Goal: Information Seeking & Learning: Find contact information

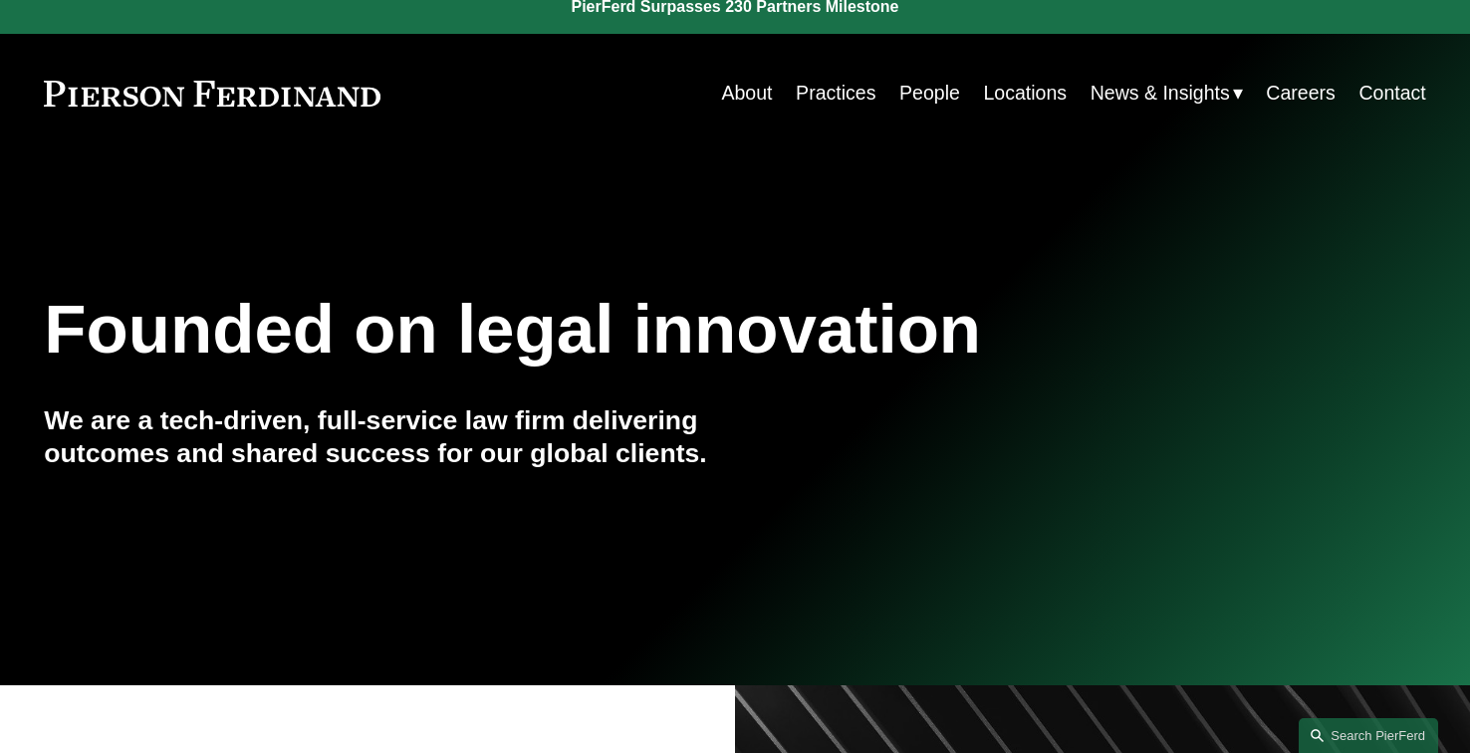
scroll to position [25, 0]
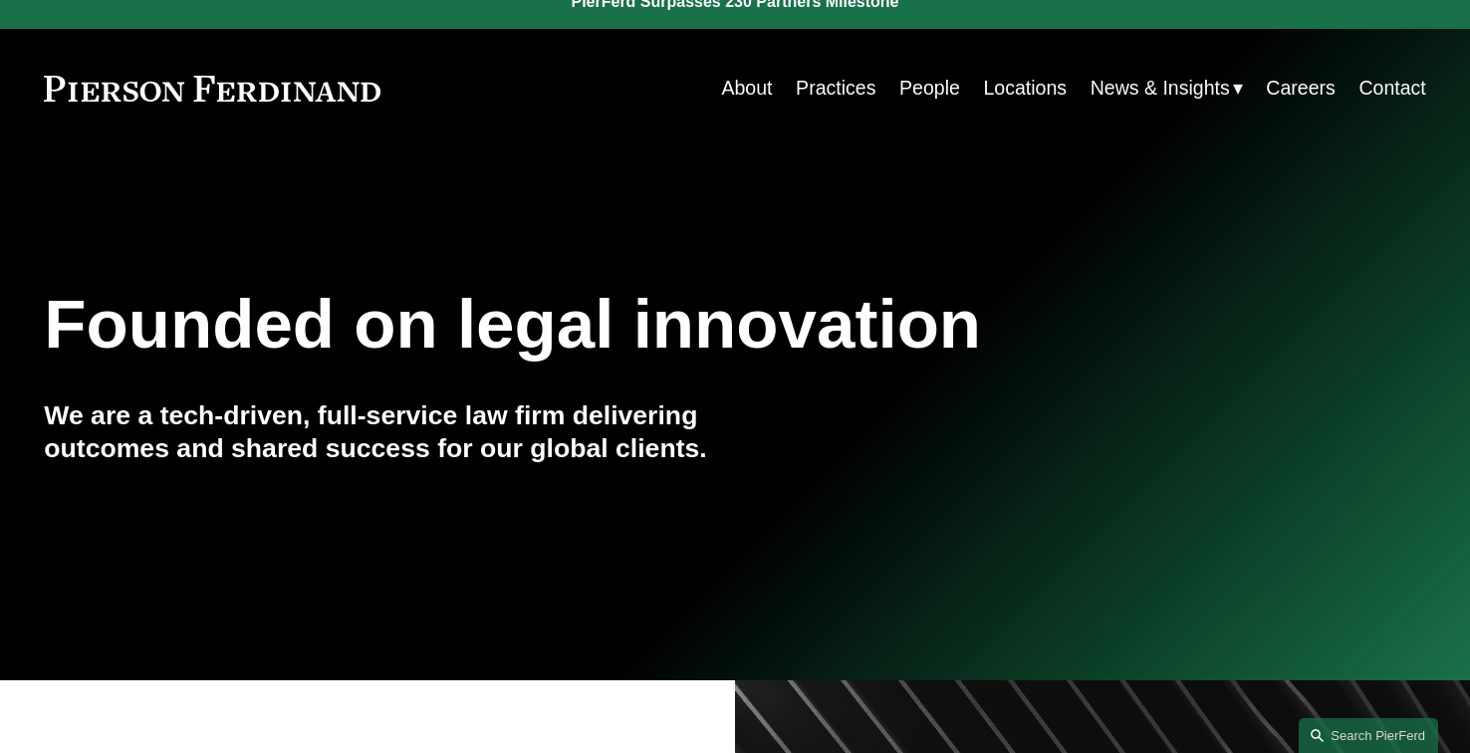
click at [920, 99] on link "People" at bounding box center [929, 88] width 61 height 39
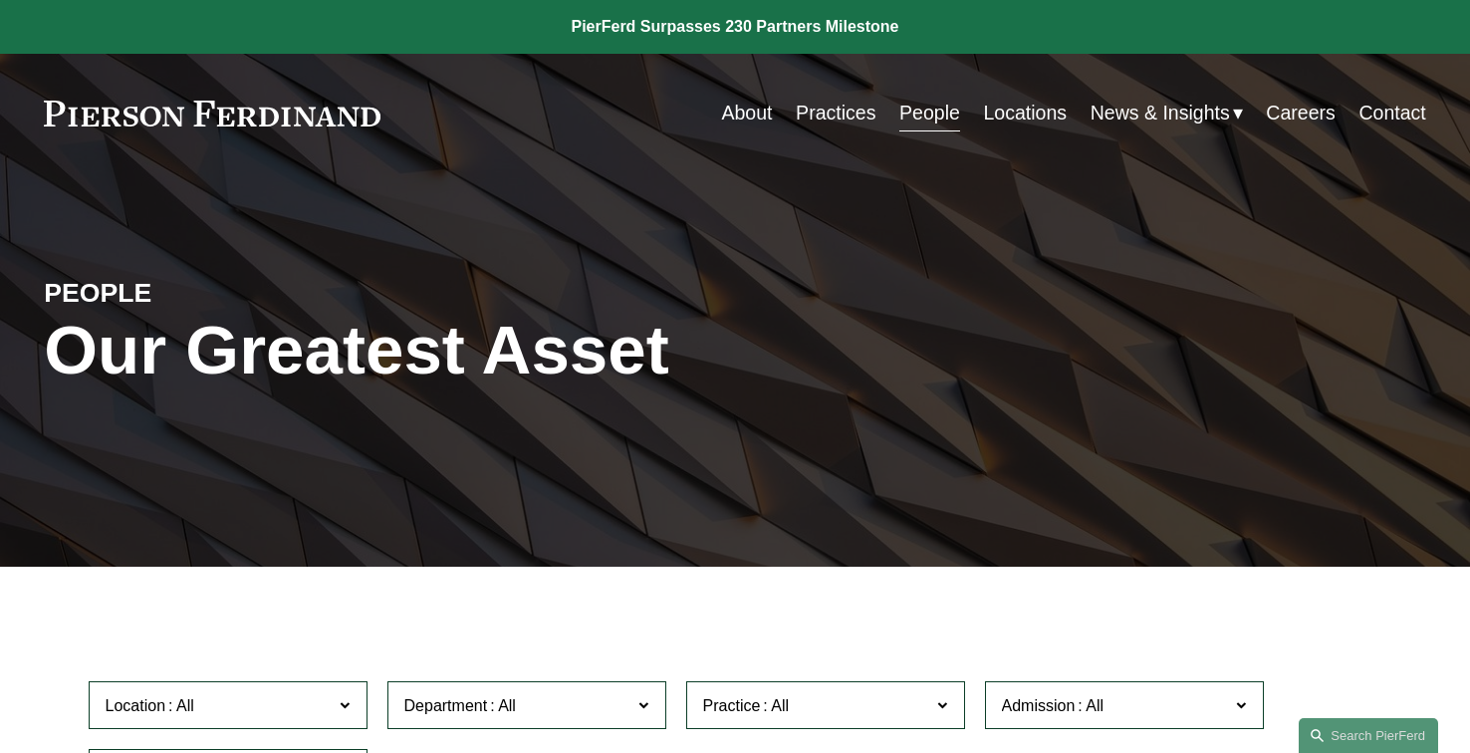
click at [816, 110] on link "Practices" at bounding box center [836, 113] width 80 height 39
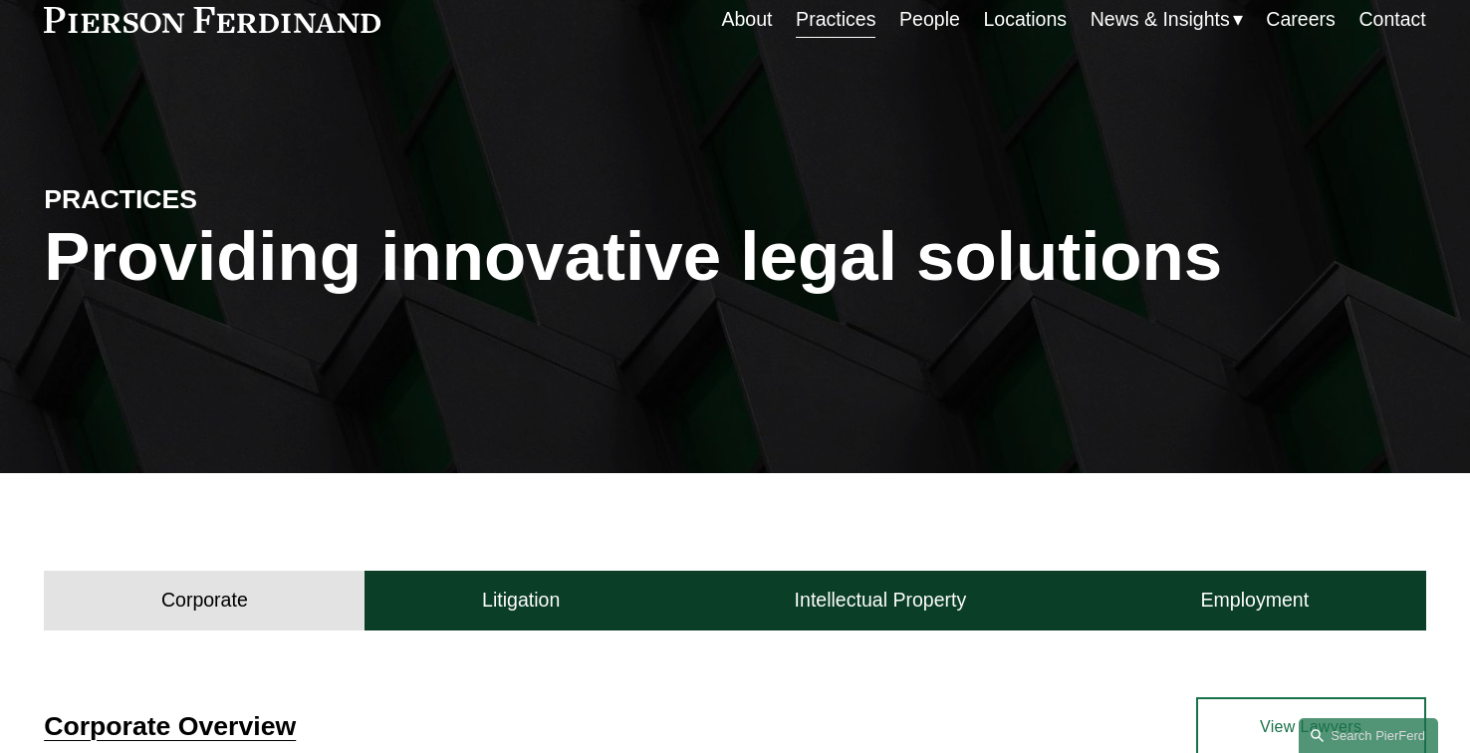
scroll to position [105, 0]
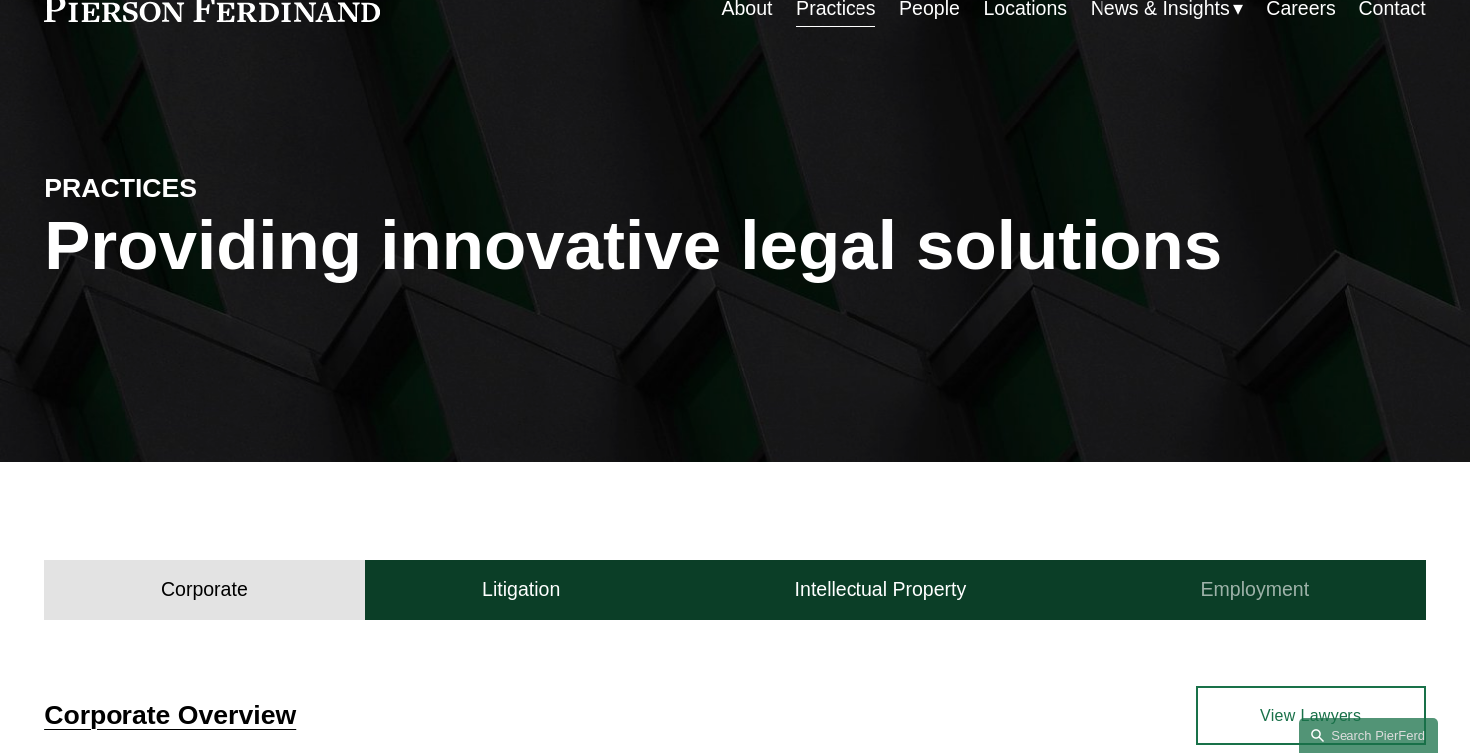
click at [1280, 596] on h4 "Employment" at bounding box center [1255, 589] width 109 height 25
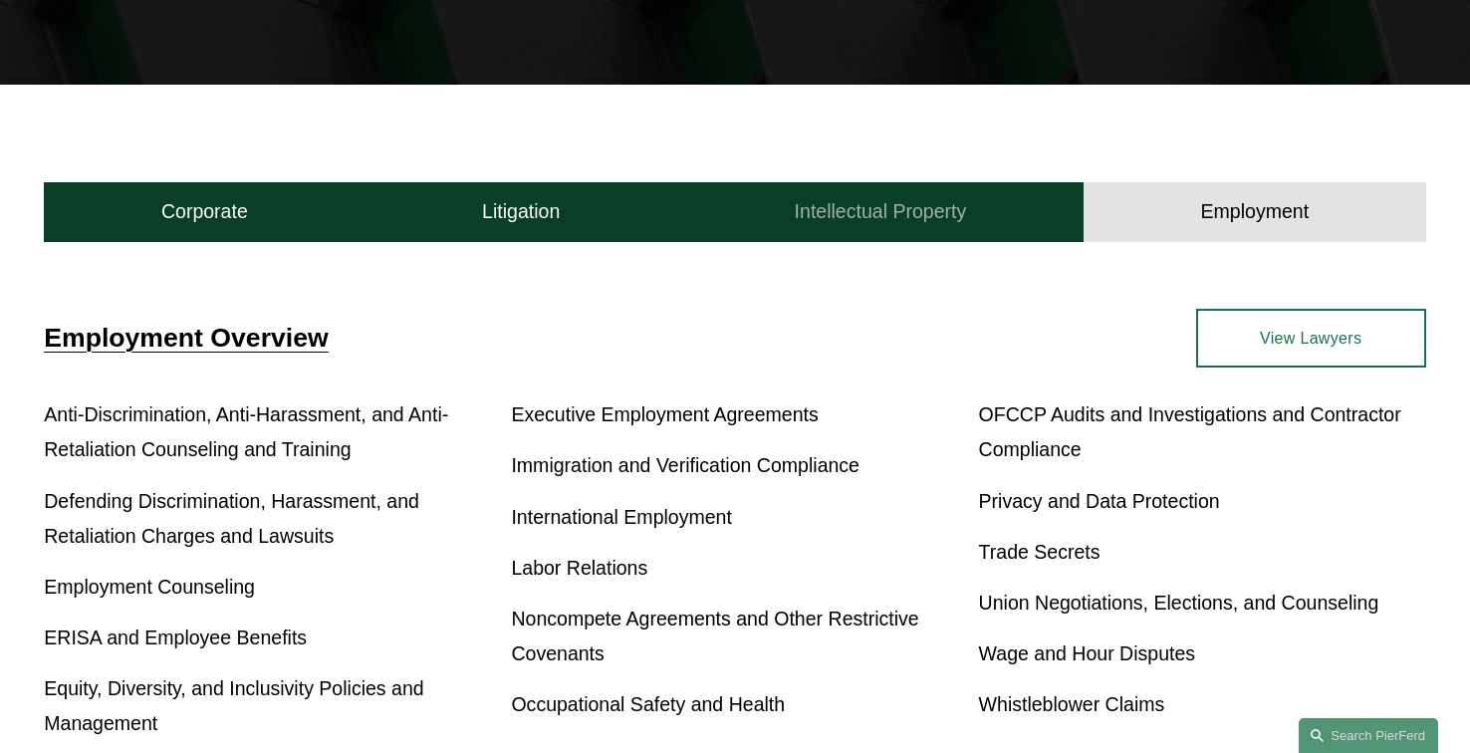
scroll to position [484, 0]
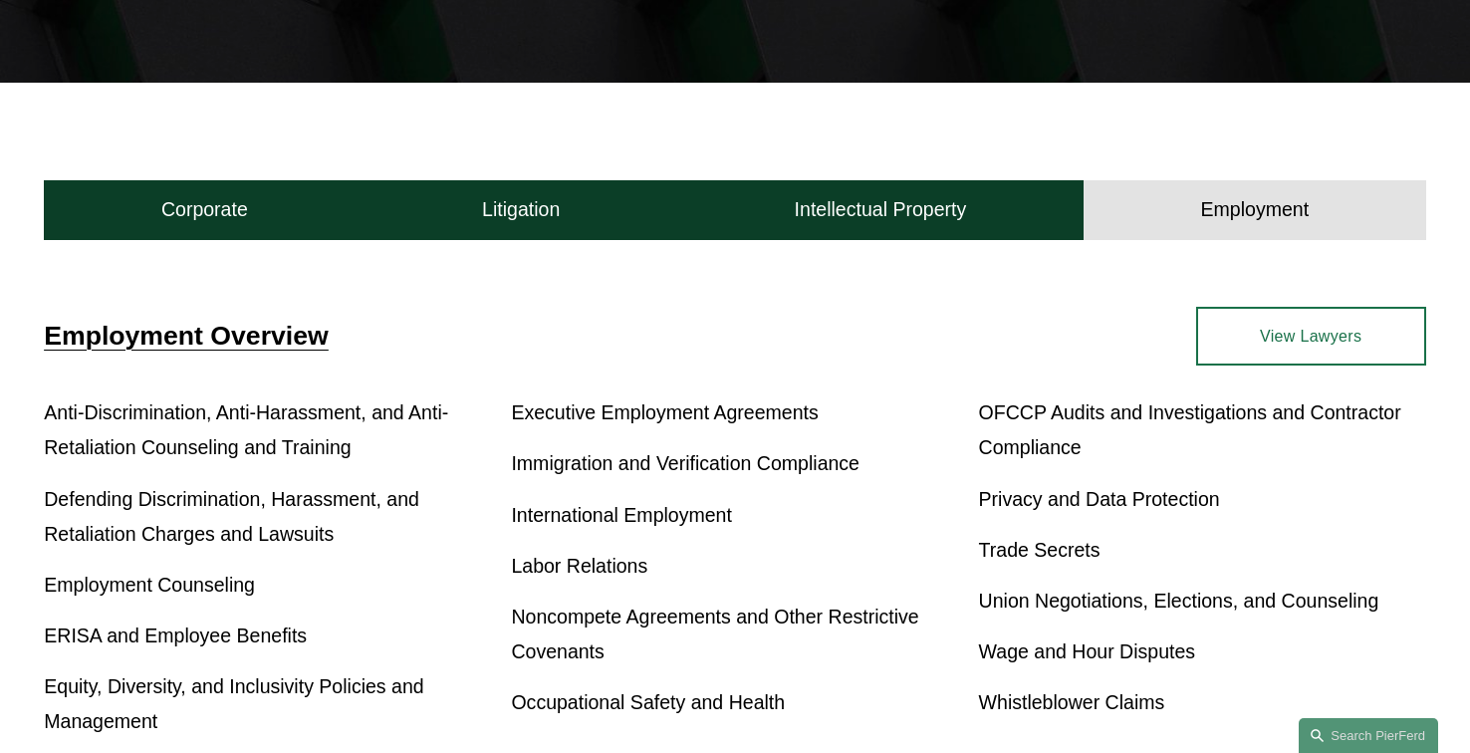
click at [1263, 368] on div "Employment Overview Anti-Discrimination, Anti-Harassment, and Anti-Retaliation …" at bounding box center [735, 529] width 1470 height 445
click at [1249, 331] on link "View Lawyers" at bounding box center [1311, 337] width 230 height 60
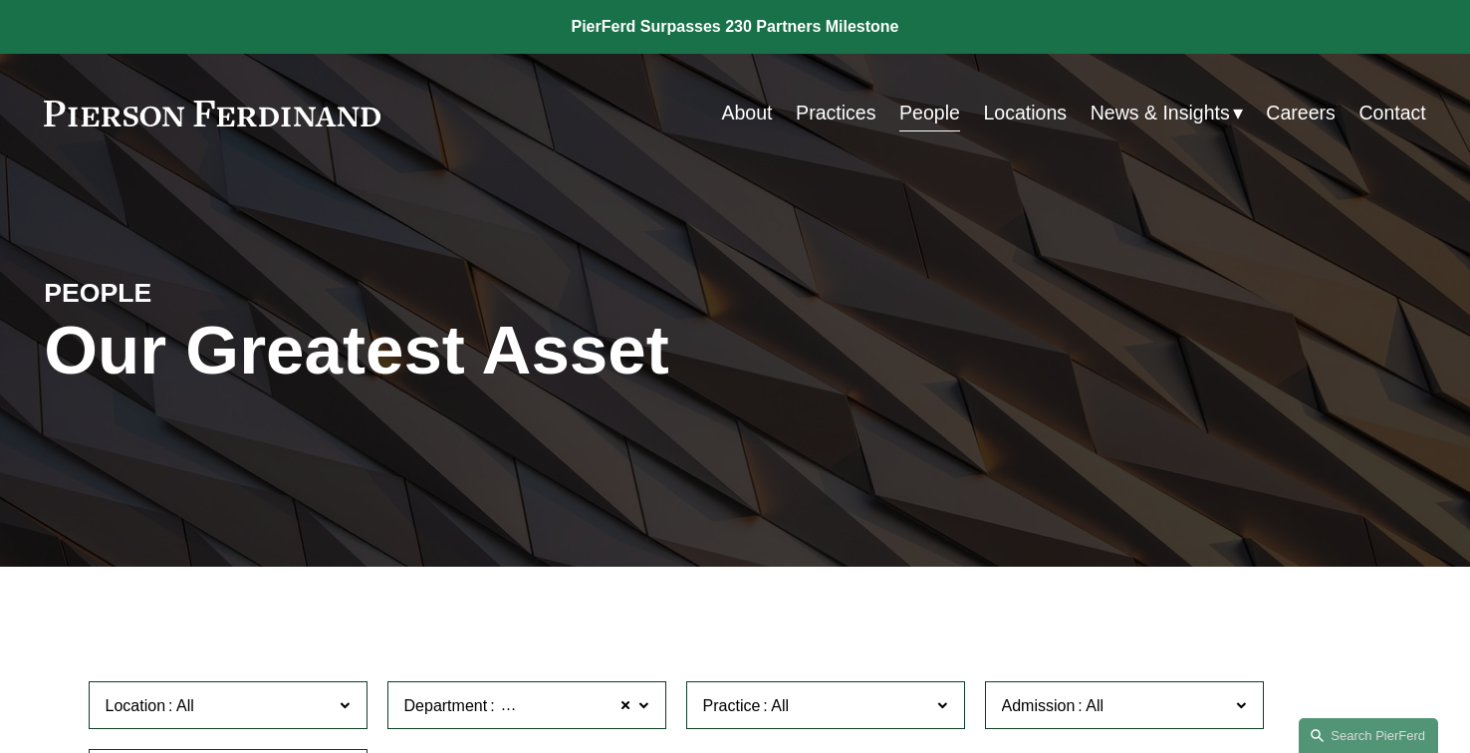
click at [991, 112] on link "Locations" at bounding box center [1025, 113] width 84 height 39
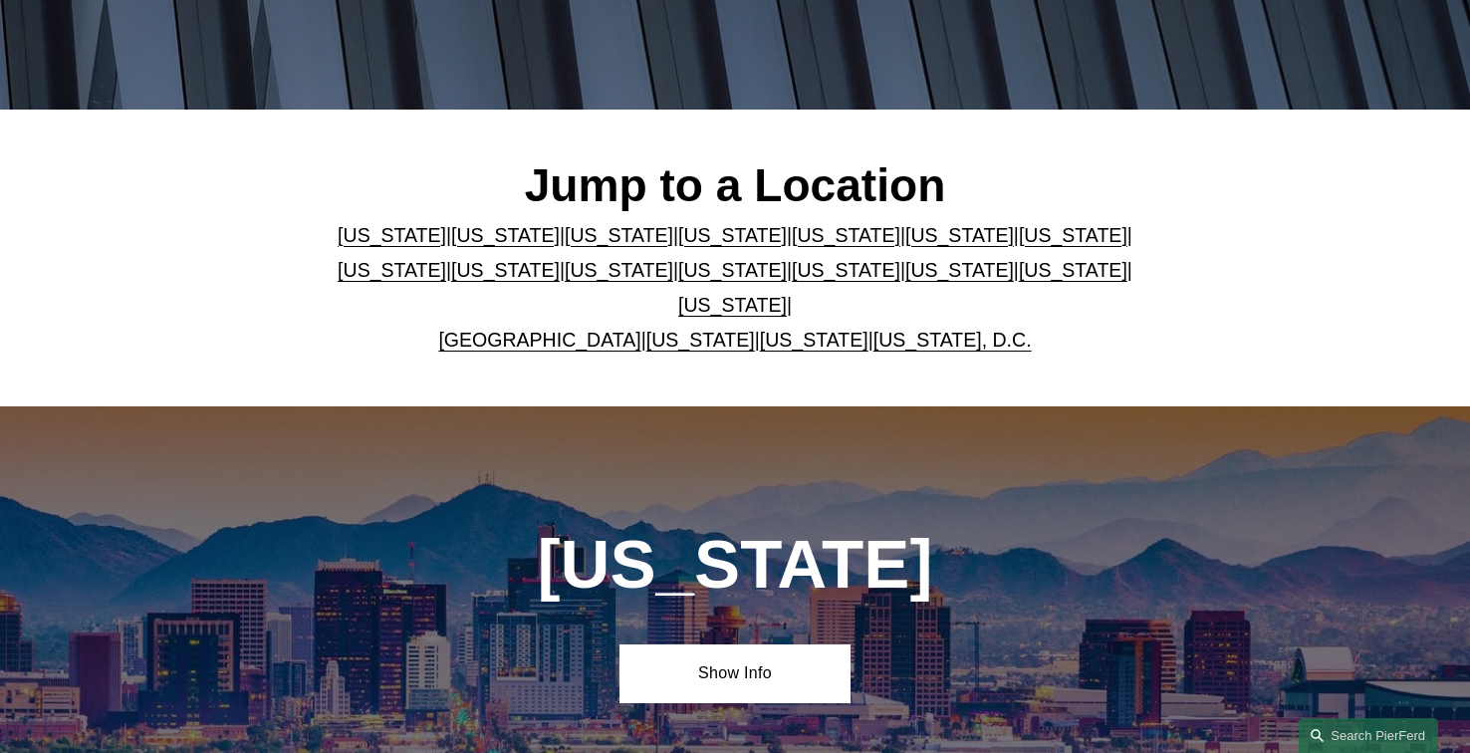
scroll to position [490, 0]
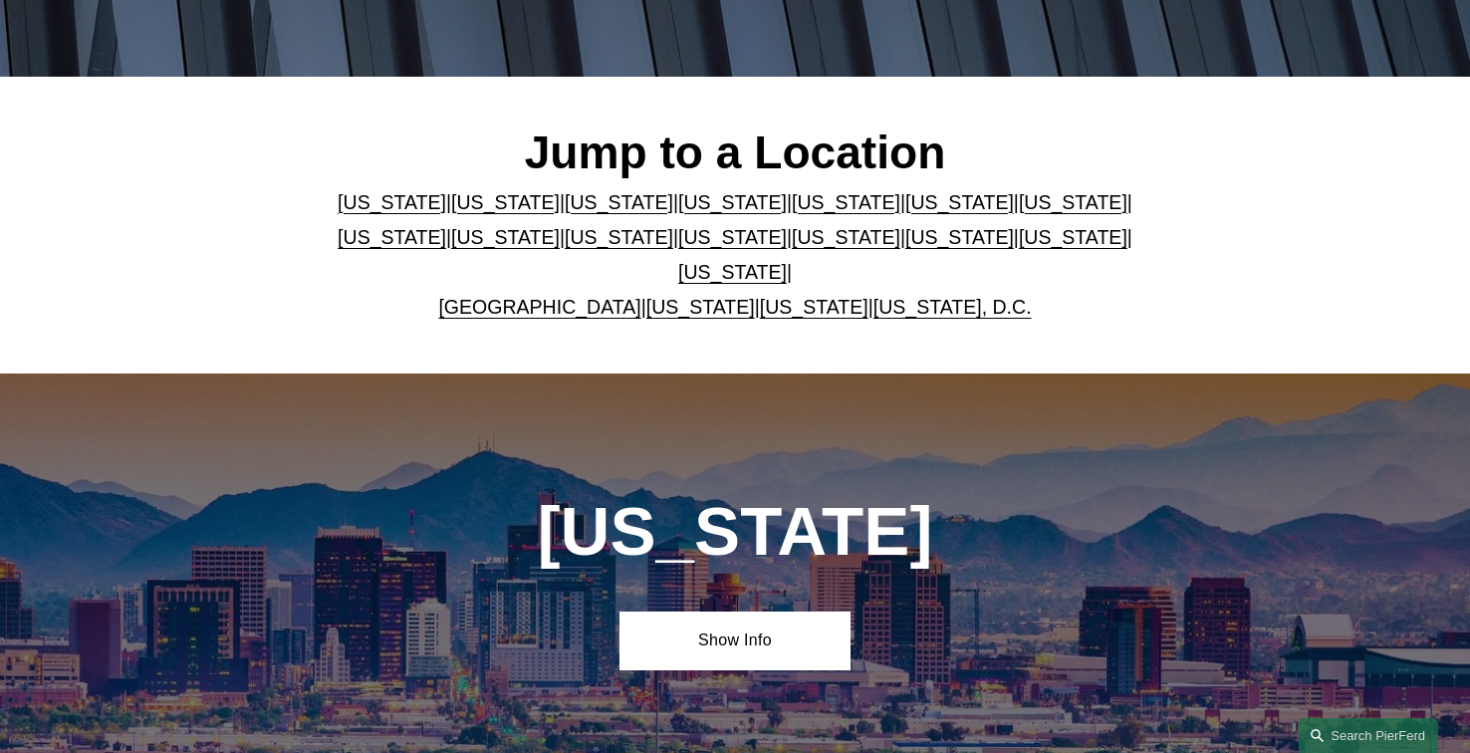
click at [565, 248] on link "New Jersey" at bounding box center [619, 237] width 109 height 22
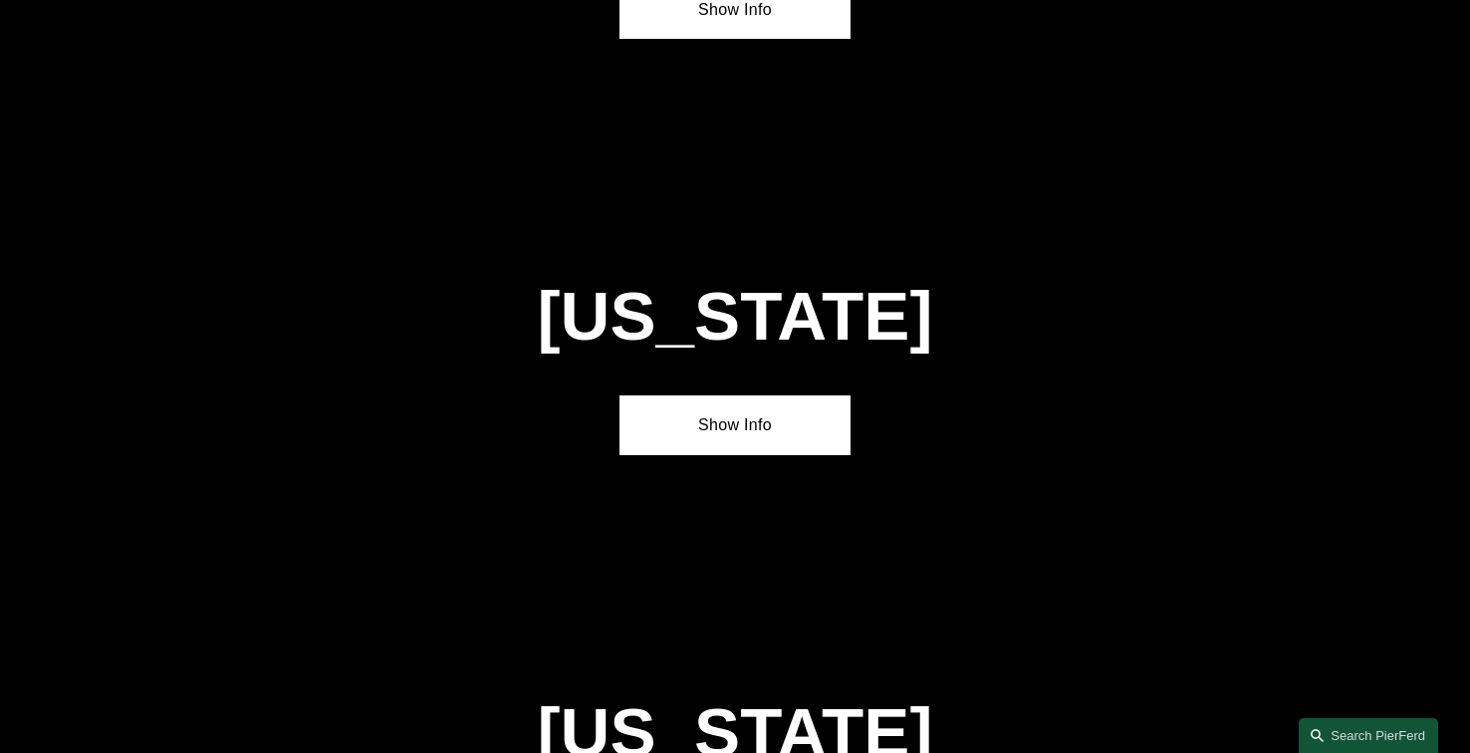
scroll to position [4563, 0]
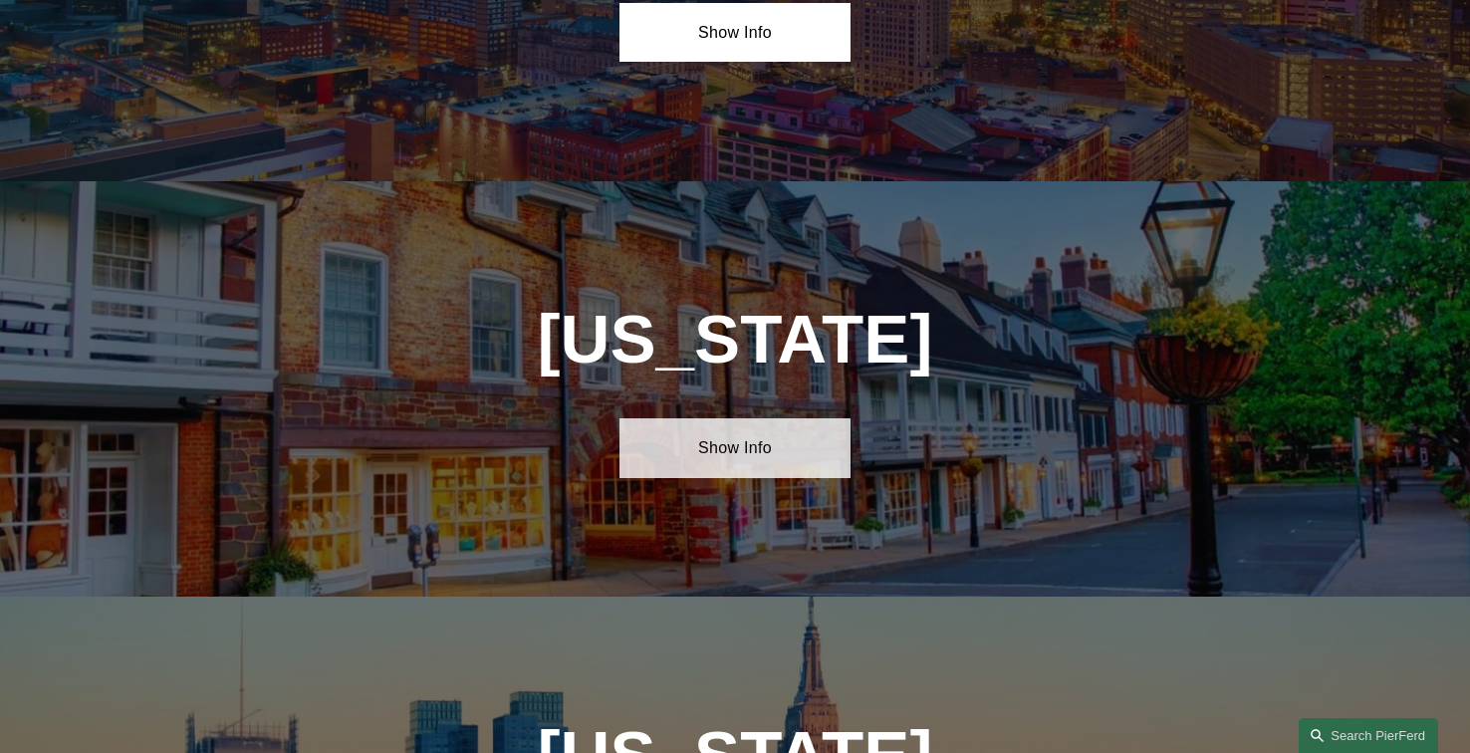
click at [705, 418] on link "Show Info" at bounding box center [735, 448] width 230 height 60
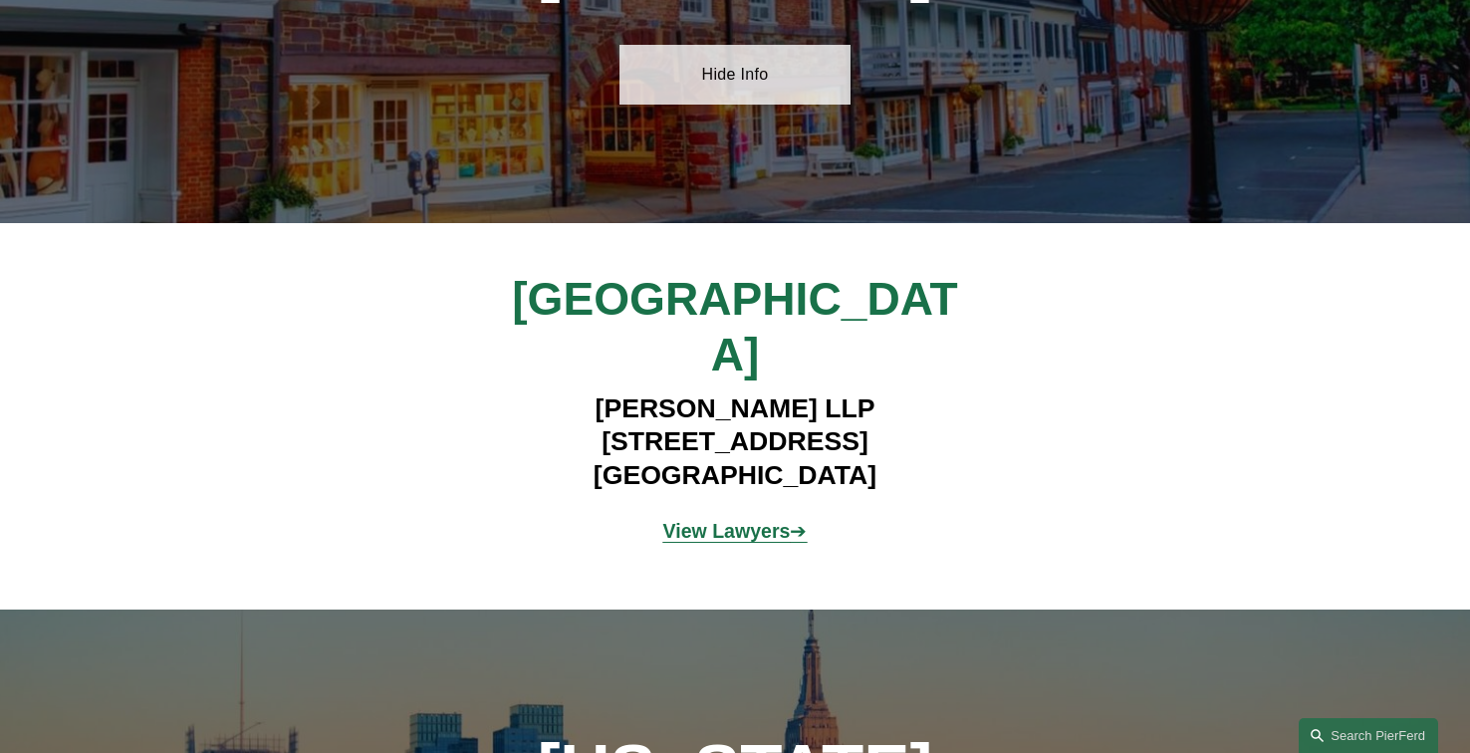
scroll to position [4952, 0]
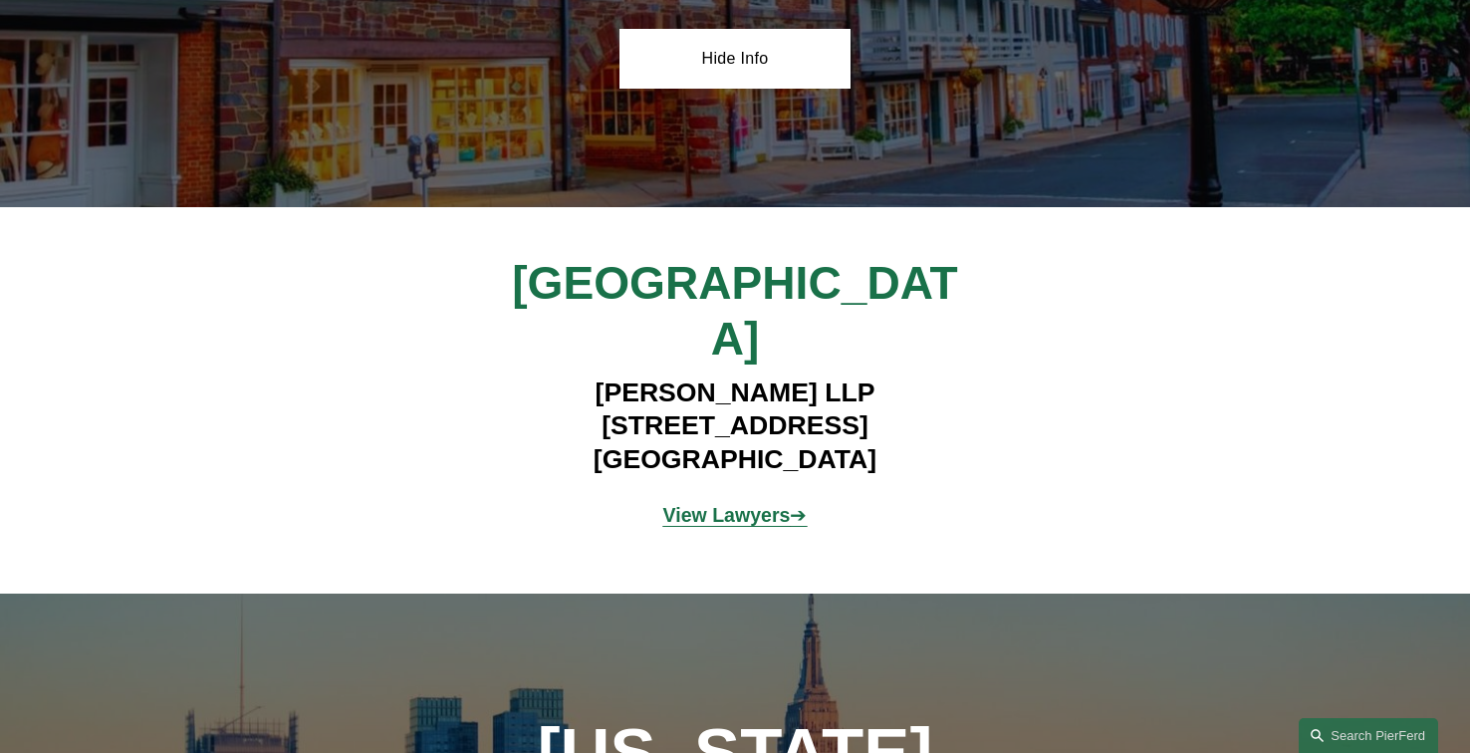
click at [705, 504] on strong "View Lawyers" at bounding box center [726, 515] width 127 height 22
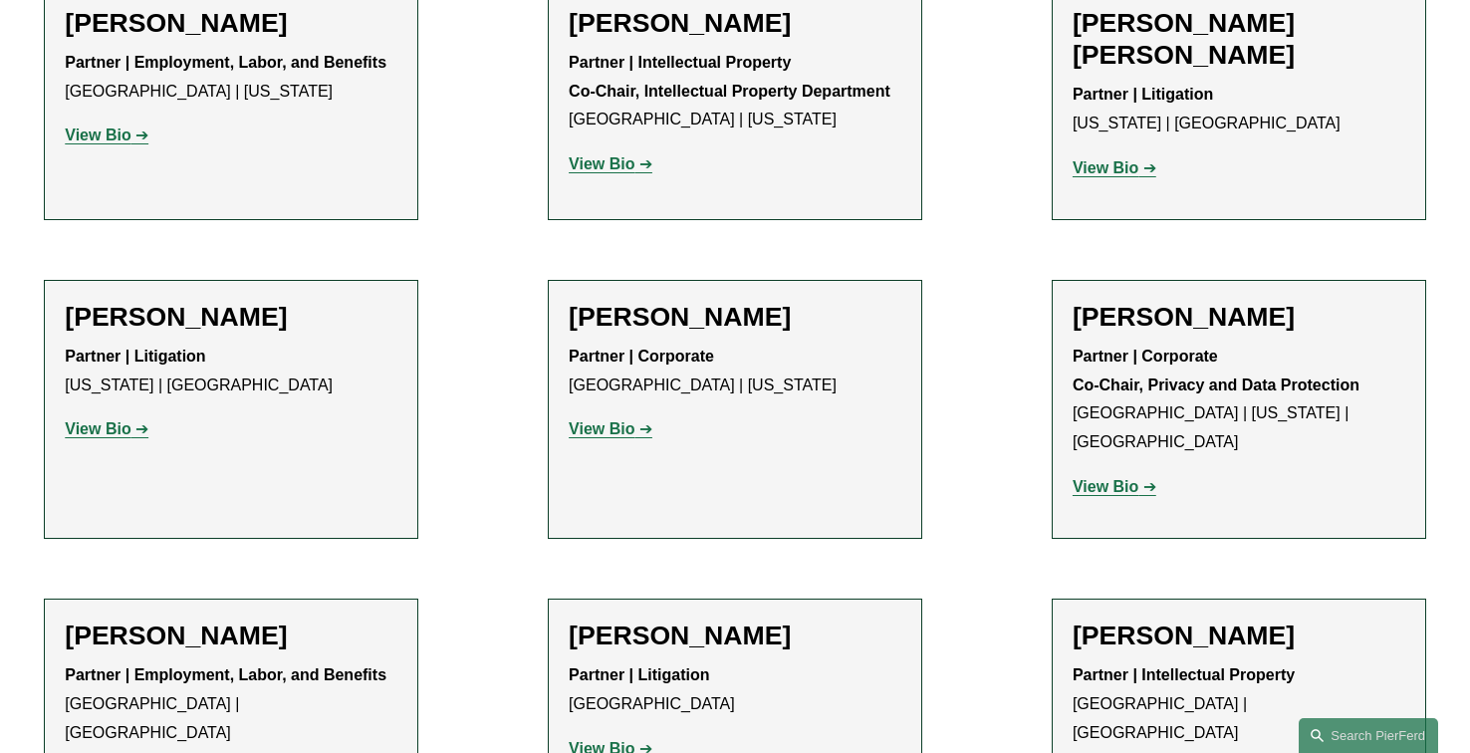
scroll to position [1494, 0]
